Goal: Find specific page/section: Find specific page/section

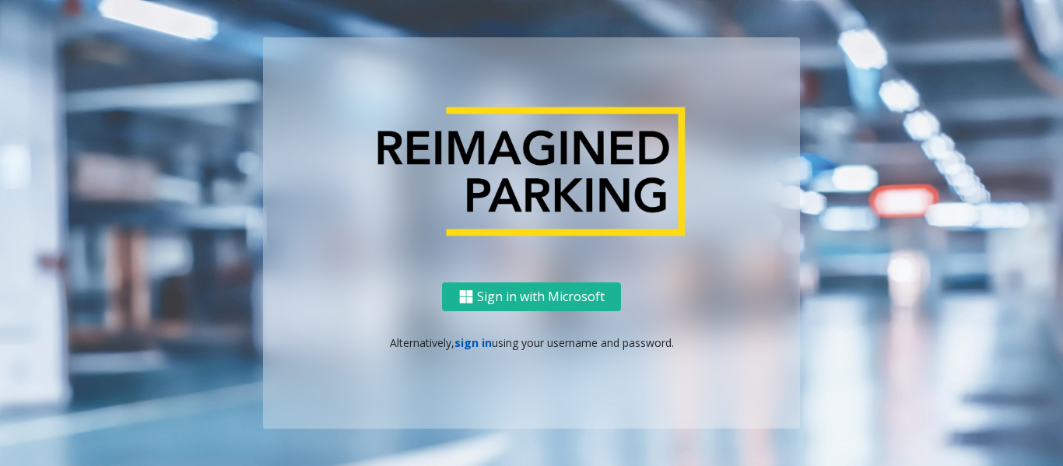
click at [473, 343] on link "sign in" at bounding box center [473, 343] width 37 height 15
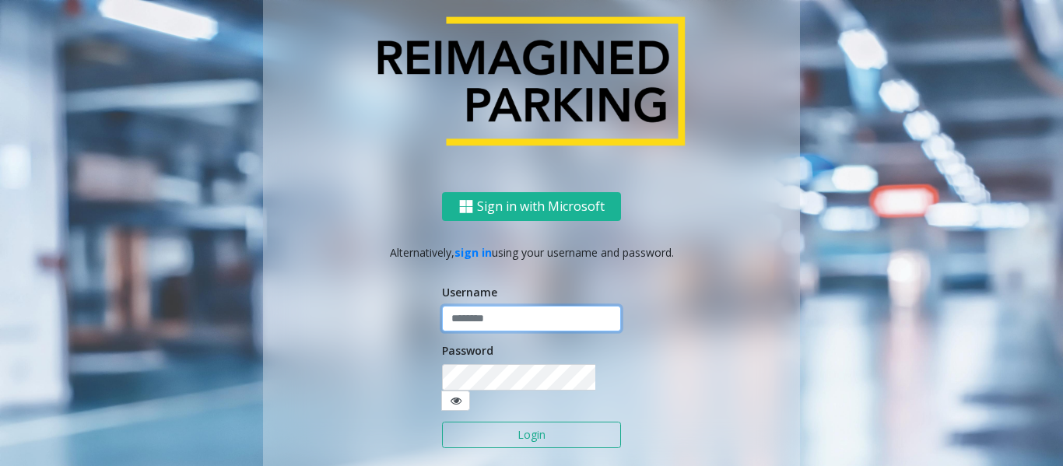
type input "******"
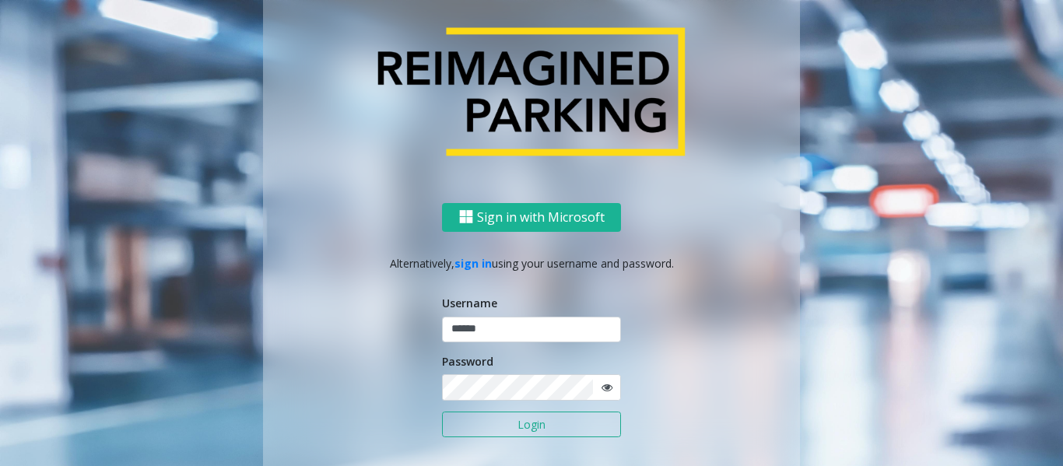
click at [510, 431] on button "Login" at bounding box center [531, 425] width 179 height 26
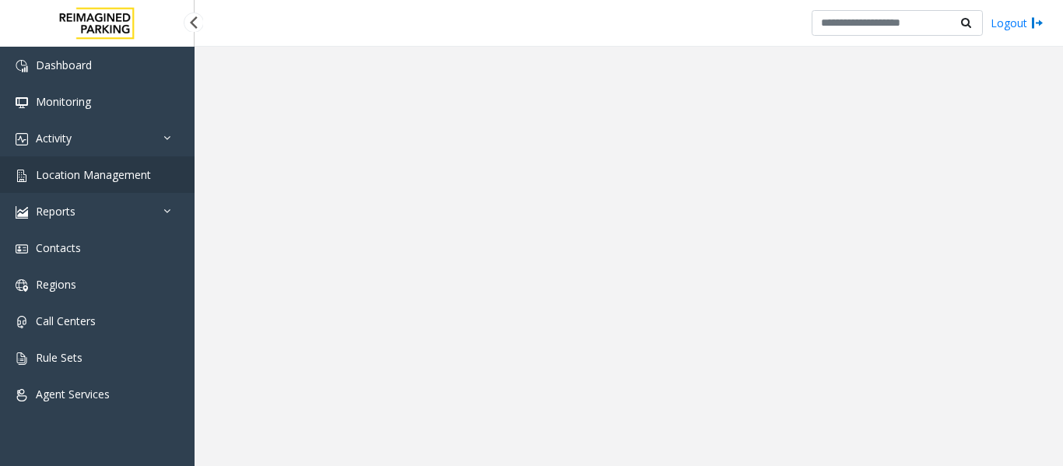
click at [72, 174] on span "Location Management" at bounding box center [93, 174] width 115 height 15
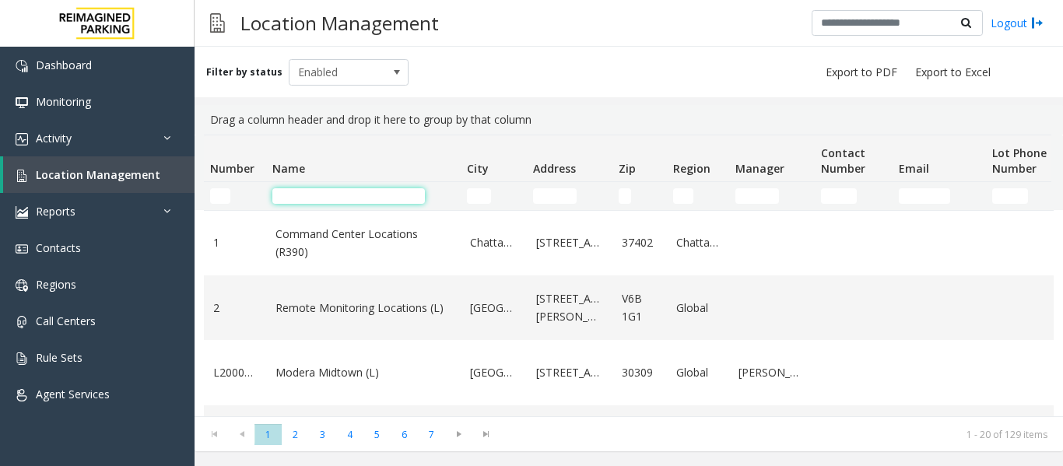
click at [332, 193] on input "Name Filter" at bounding box center [348, 196] width 153 height 16
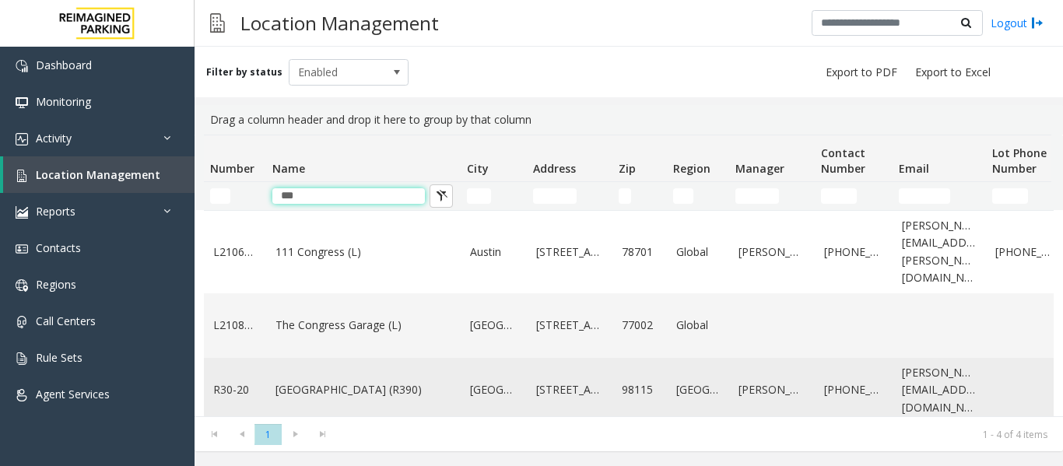
type input "***"
click at [362, 381] on link "[GEOGRAPHIC_DATA] (R390)" at bounding box center [364, 389] width 176 height 17
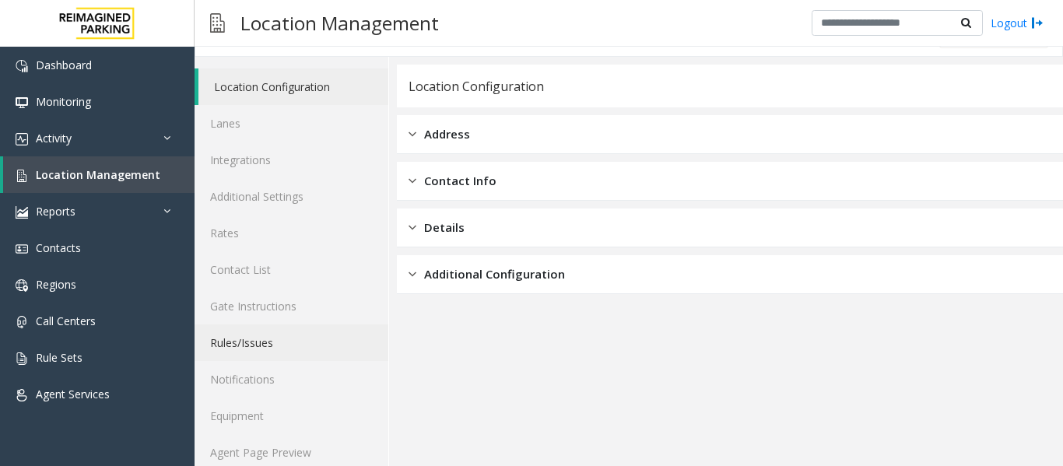
scroll to position [47, 0]
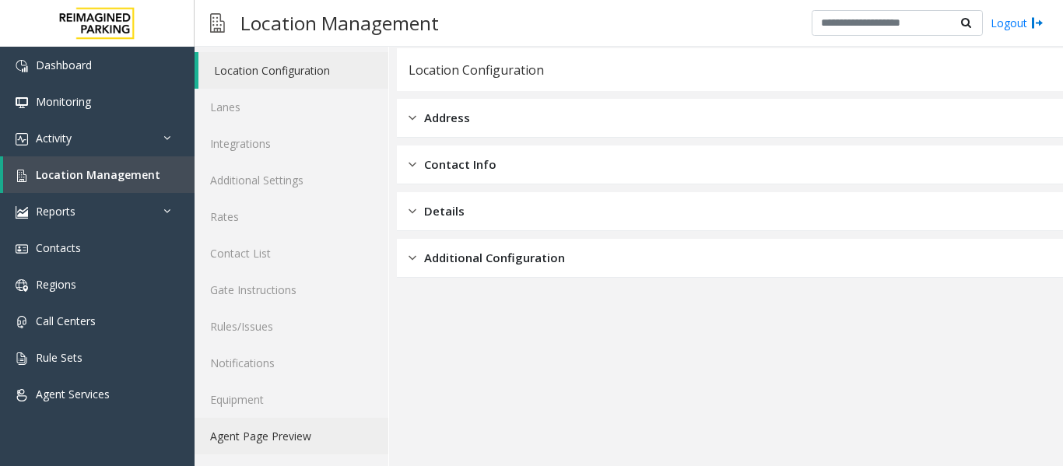
click at [268, 440] on link "Agent Page Preview" at bounding box center [292, 436] width 194 height 37
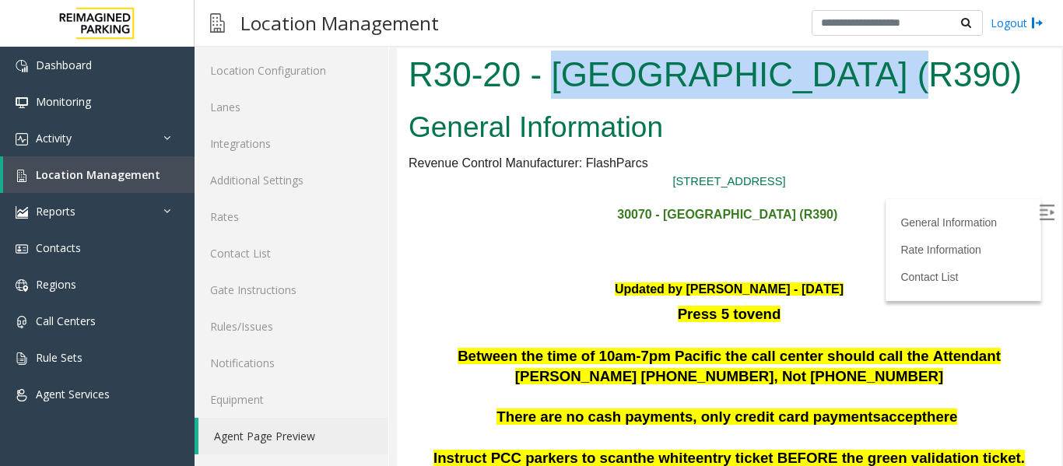
drag, startPoint x: 551, startPoint y: 76, endPoint x: 847, endPoint y: 89, distance: 296.1
click at [847, 89] on h1 "R30-20 - [GEOGRAPHIC_DATA] (R390)" at bounding box center [730, 75] width 642 height 48
copy h1 "[GEOGRAPHIC_DATA]"
